Goal: Find specific page/section: Find specific page/section

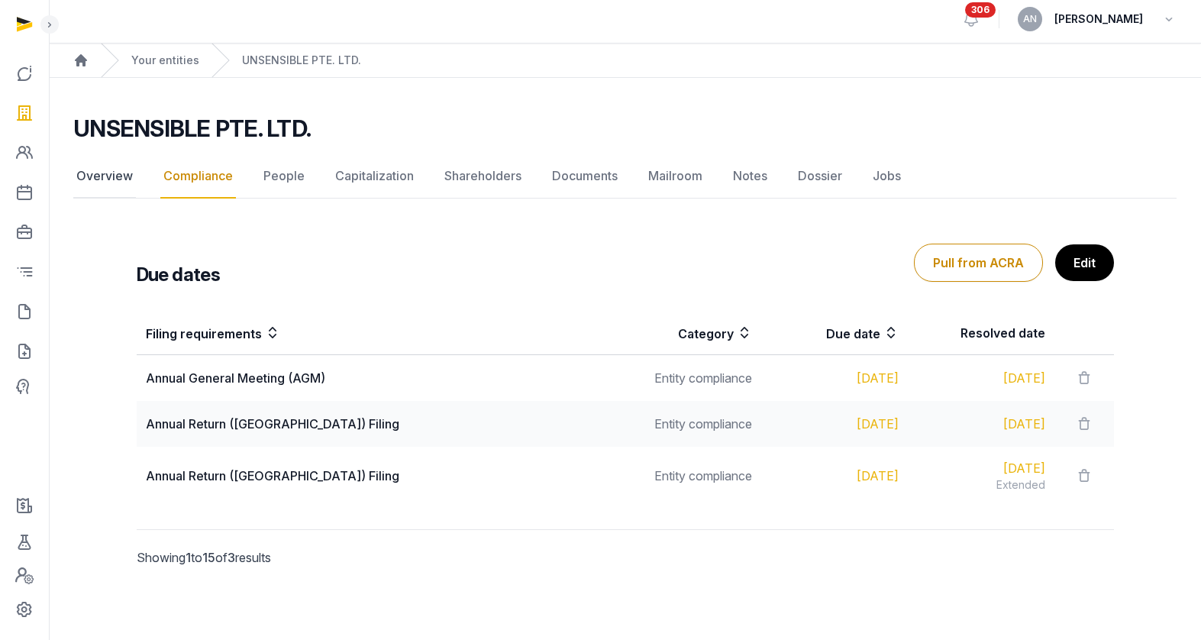
click at [105, 166] on link "Overview" at bounding box center [104, 176] width 63 height 44
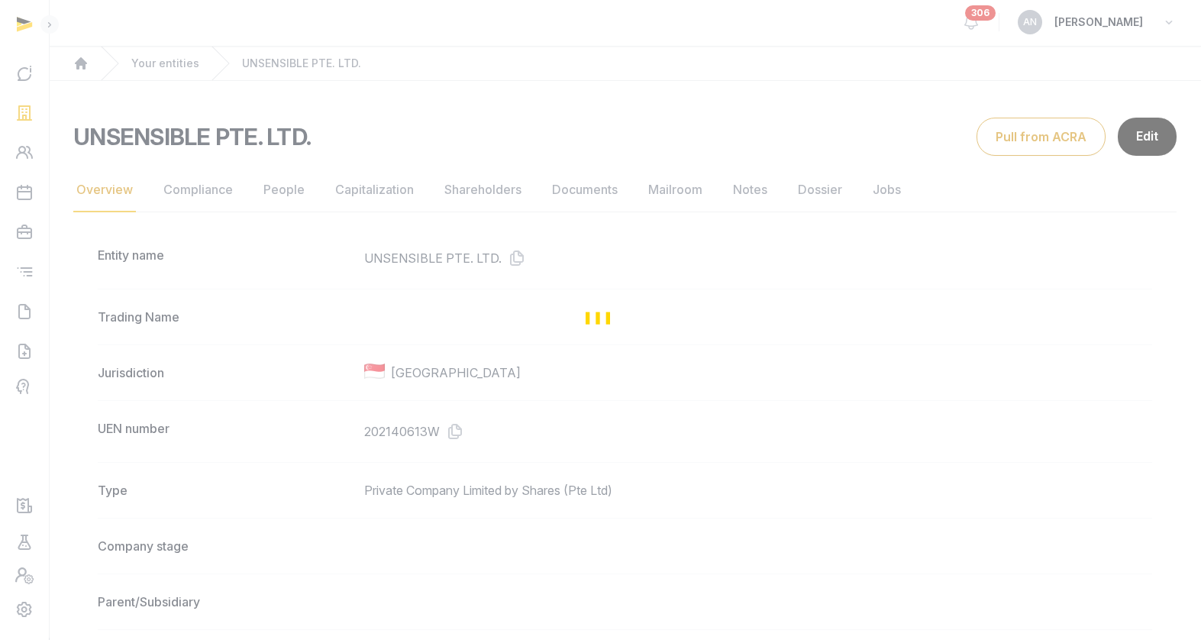
scroll to position [617, 0]
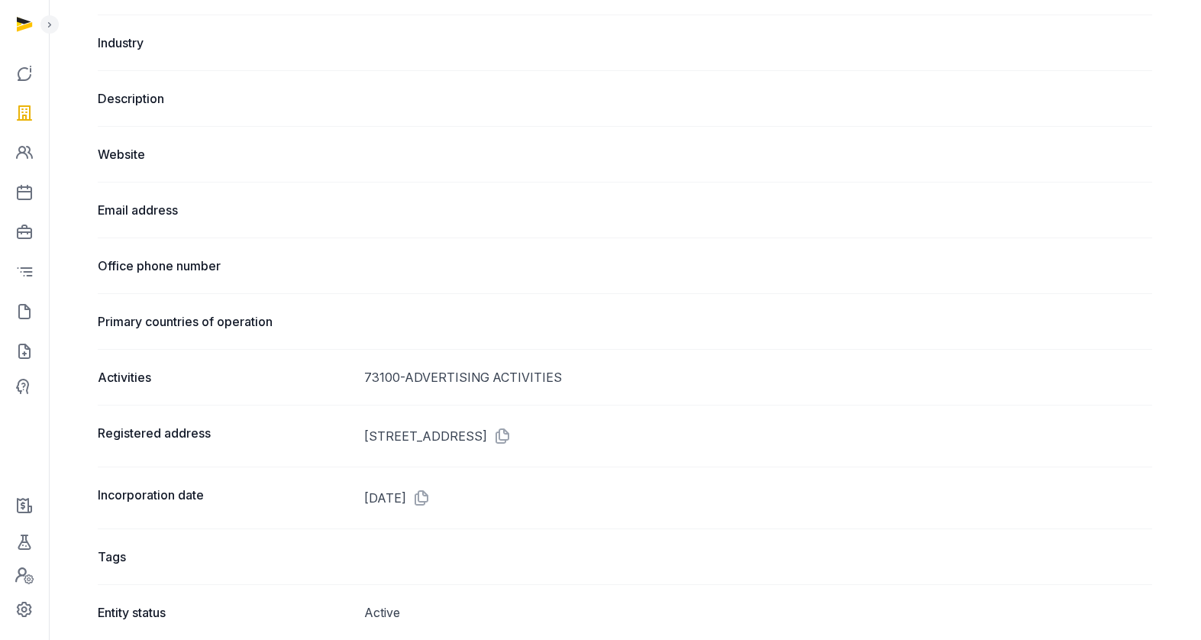
click at [442, 366] on div "Activities 73100-ADVERTISING ACTIVITIES" at bounding box center [625, 377] width 1054 height 56
click at [444, 374] on div "73100-ADVERTISING ACTIVITIES" at bounding box center [758, 377] width 788 height 18
click at [443, 373] on div "73100-ADVERTISING ACTIVITIES" at bounding box center [758, 377] width 788 height 18
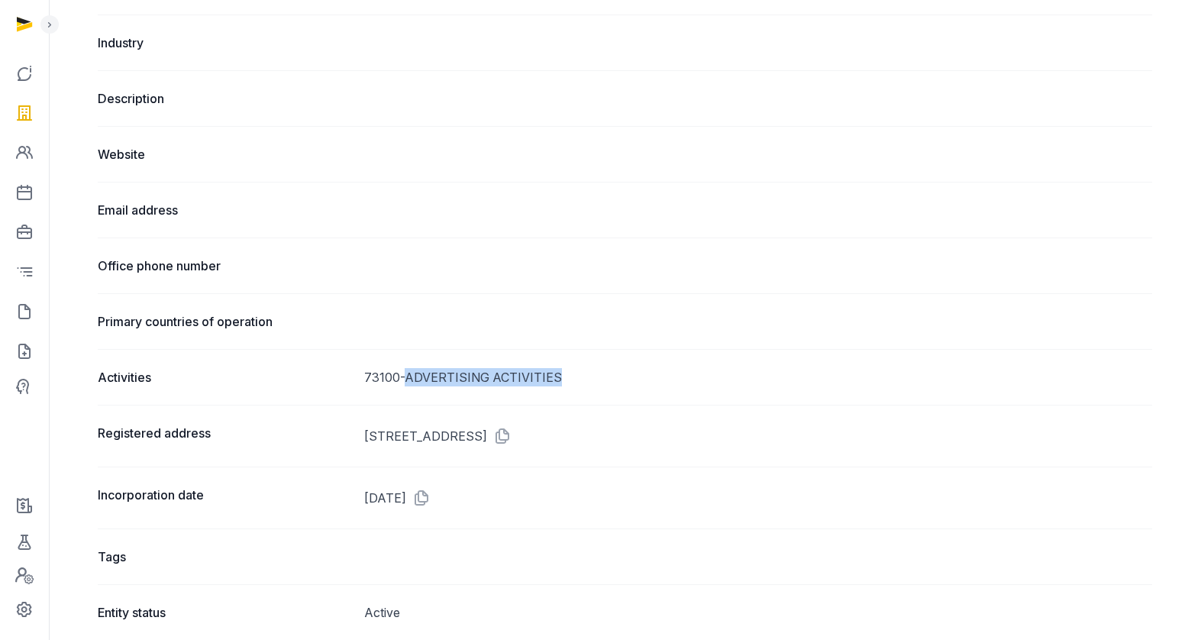
drag, startPoint x: 405, startPoint y: 376, endPoint x: 570, endPoint y: 372, distance: 165.0
click at [580, 387] on div "Activities 73100-ADVERTISING ACTIVITIES" at bounding box center [625, 377] width 1054 height 56
copy div "ADVERTISING ACTIVITIES"
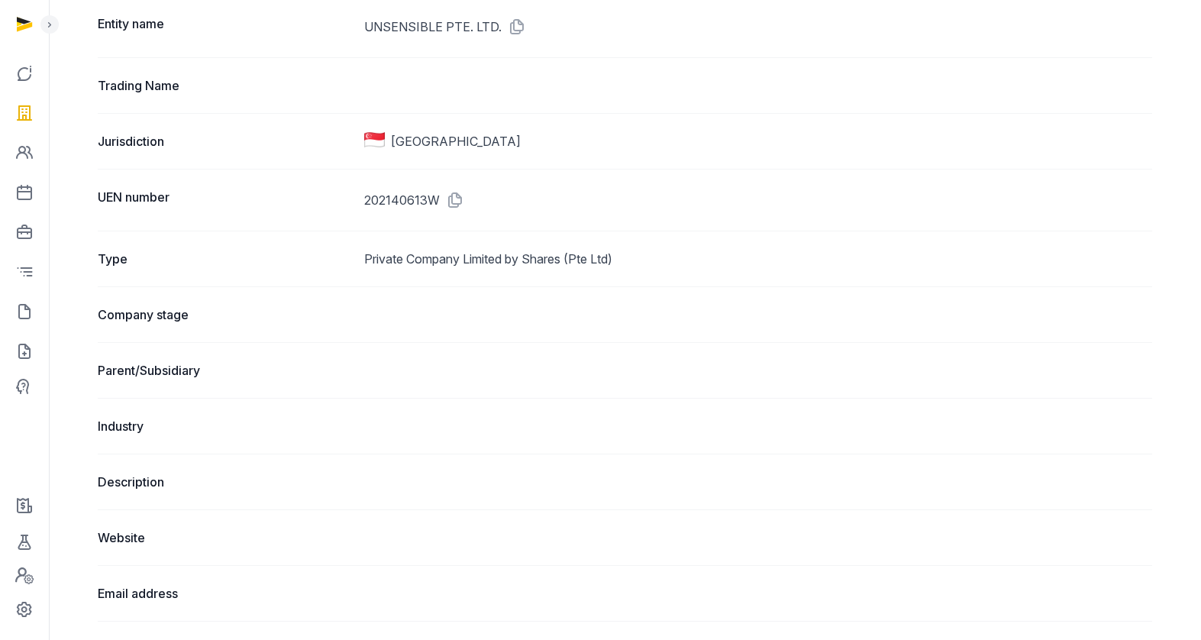
scroll to position [89, 0]
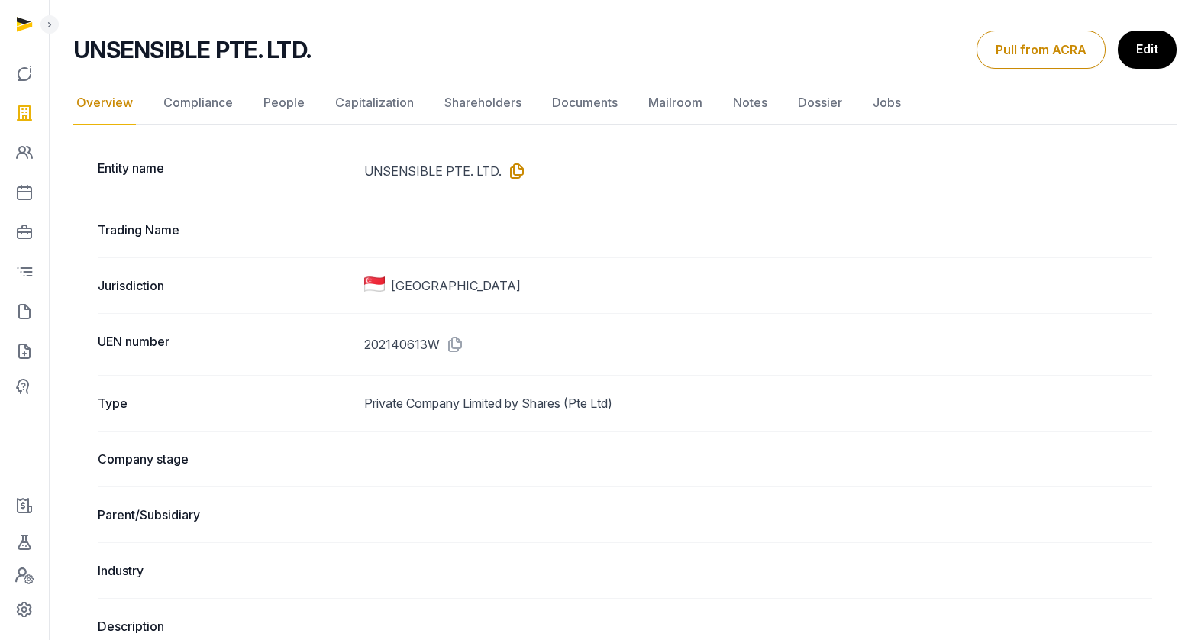
click at [507, 172] on icon at bounding box center [514, 171] width 24 height 24
